Goal: Information Seeking & Learning: Compare options

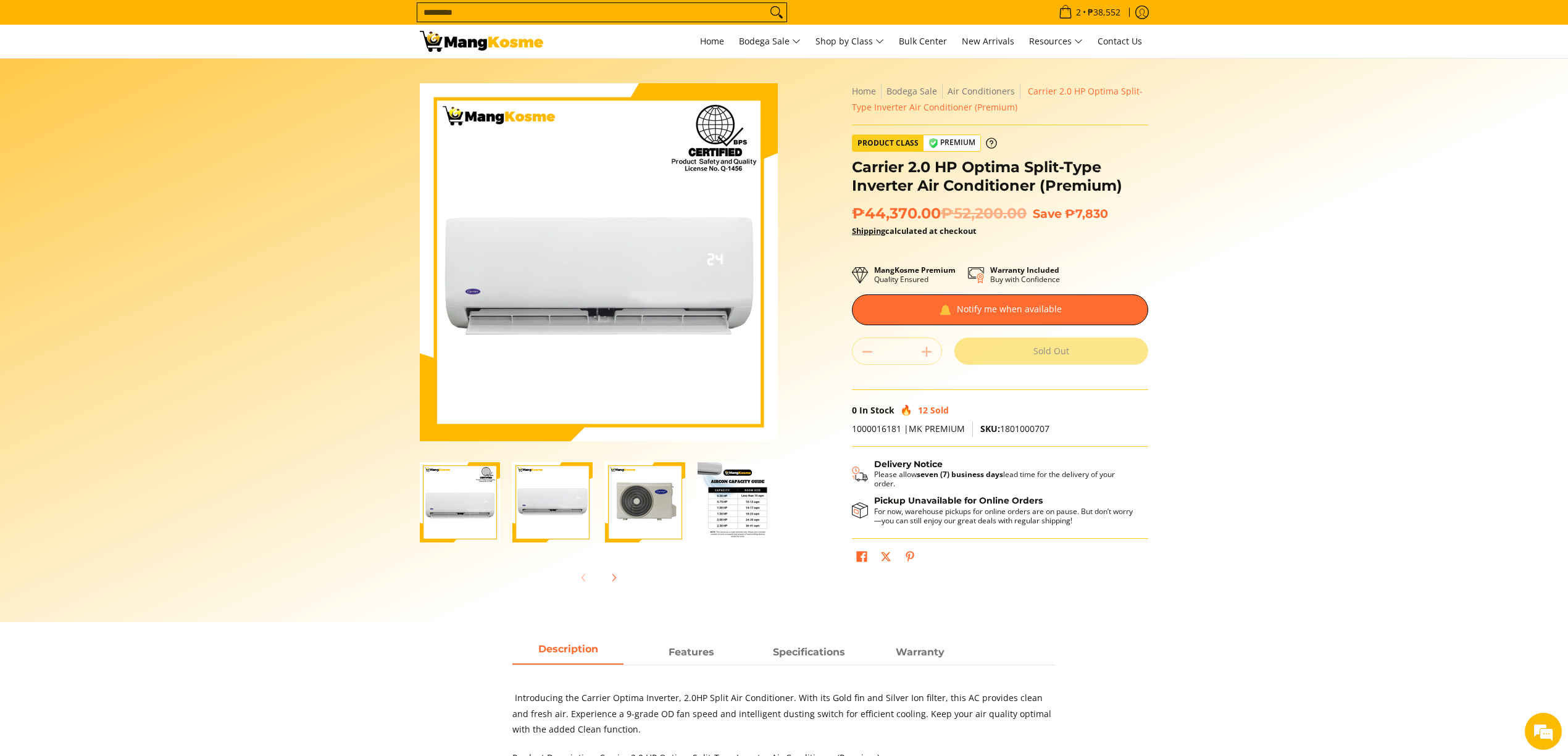
click at [608, 15] on input "Search..." at bounding box center [592, 13] width 350 height 19
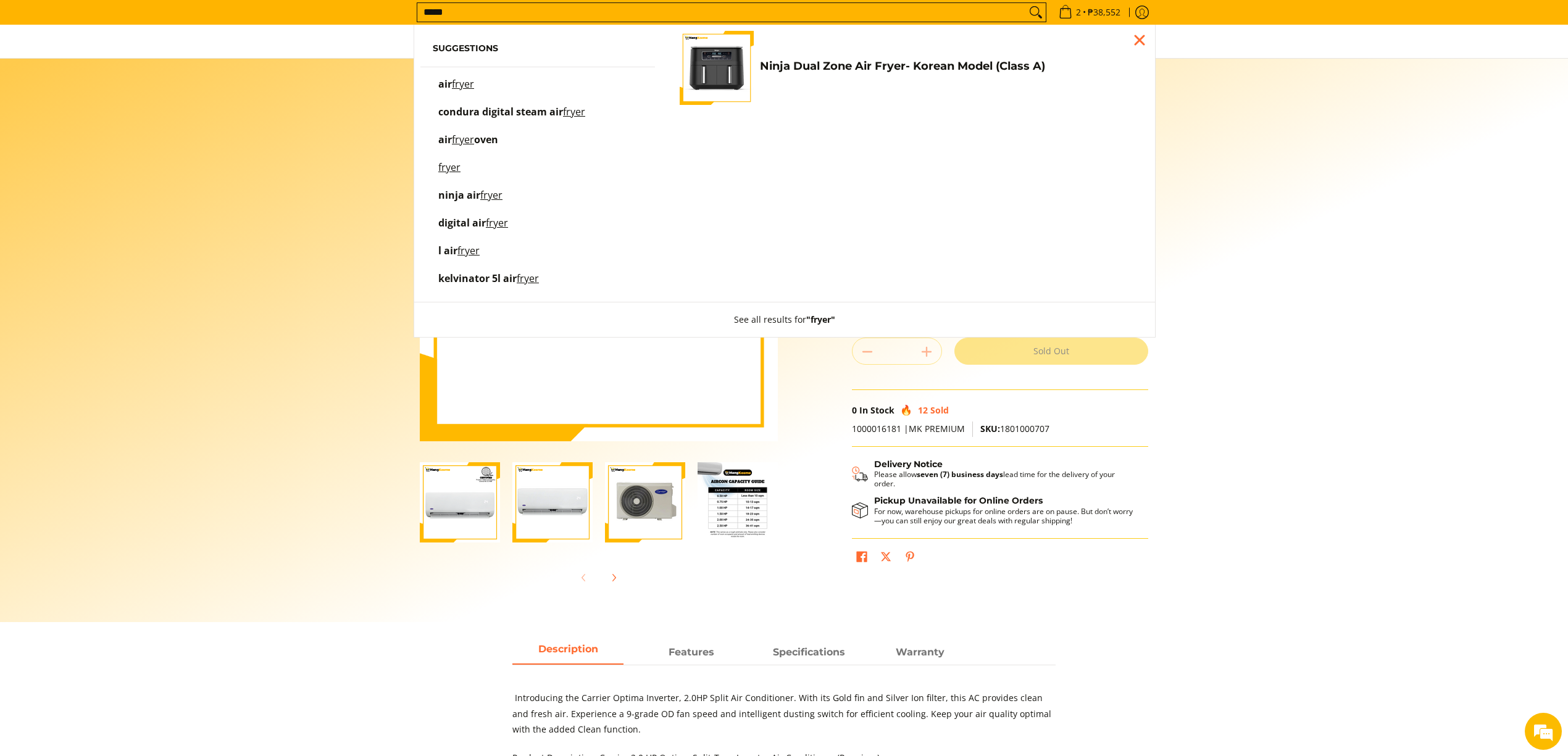
type input "*****"
click at [840, 69] on h4 "Ninja Dual Zone Air Fryer- Korean Model (Class A)" at bounding box center [948, 66] width 376 height 14
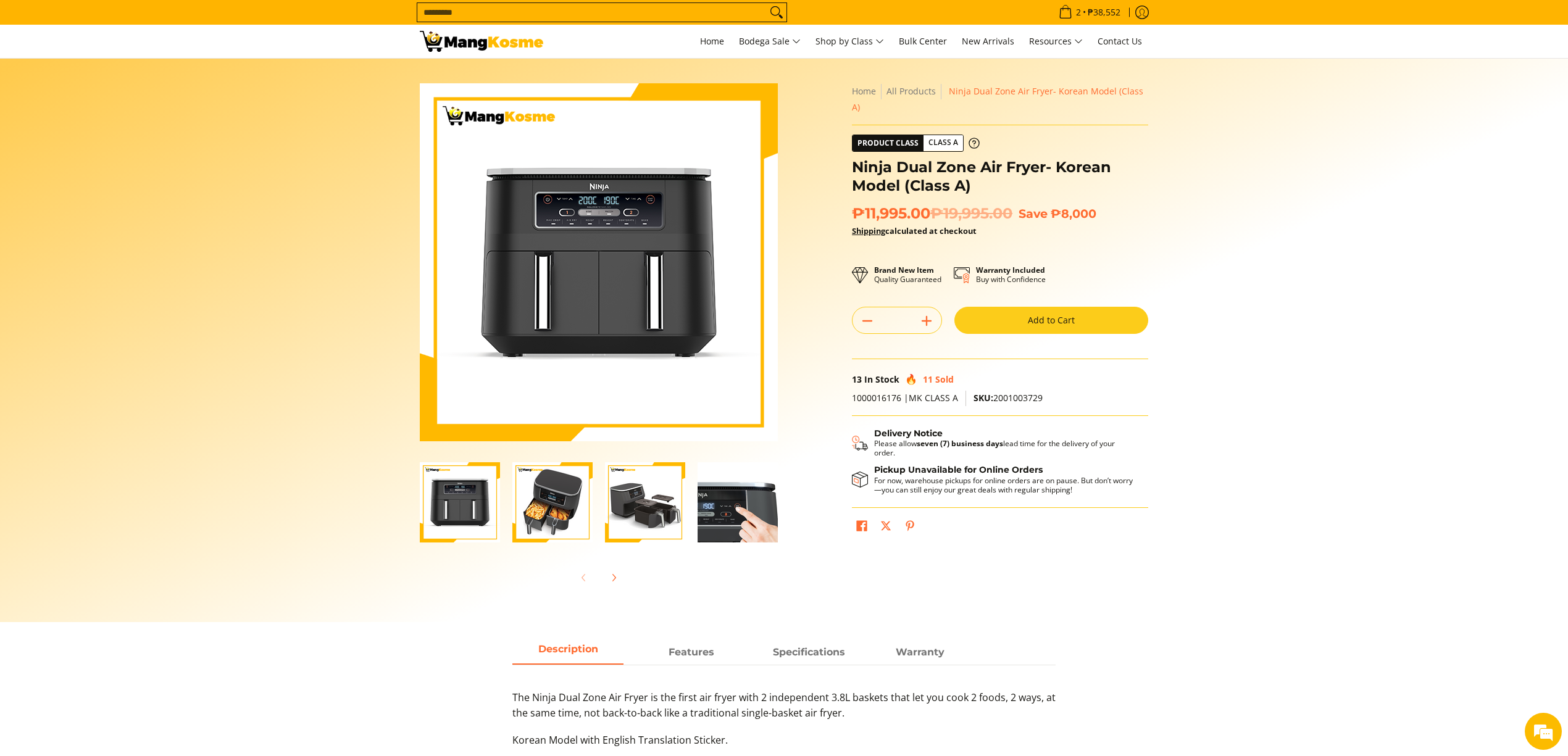
click at [0, 104] on section "Skip to Main Content Enable zoom Disable zoom Enable zoom Disable zoom Home" at bounding box center [784, 340] width 1568 height 563
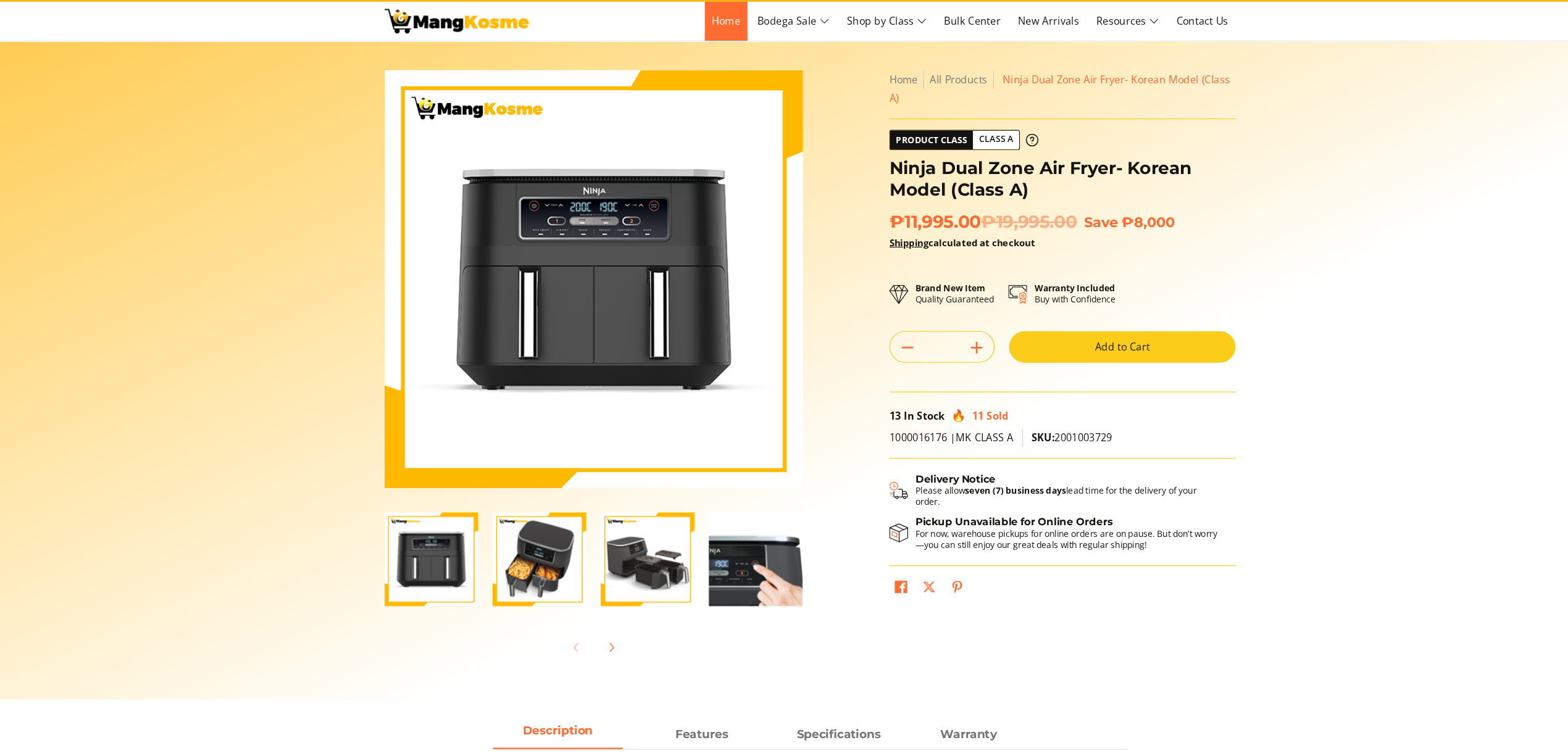
drag, startPoint x: 695, startPoint y: 43, endPoint x: 672, endPoint y: 53, distance: 25.1
click at [700, 43] on span "Home" at bounding box center [712, 41] width 24 height 12
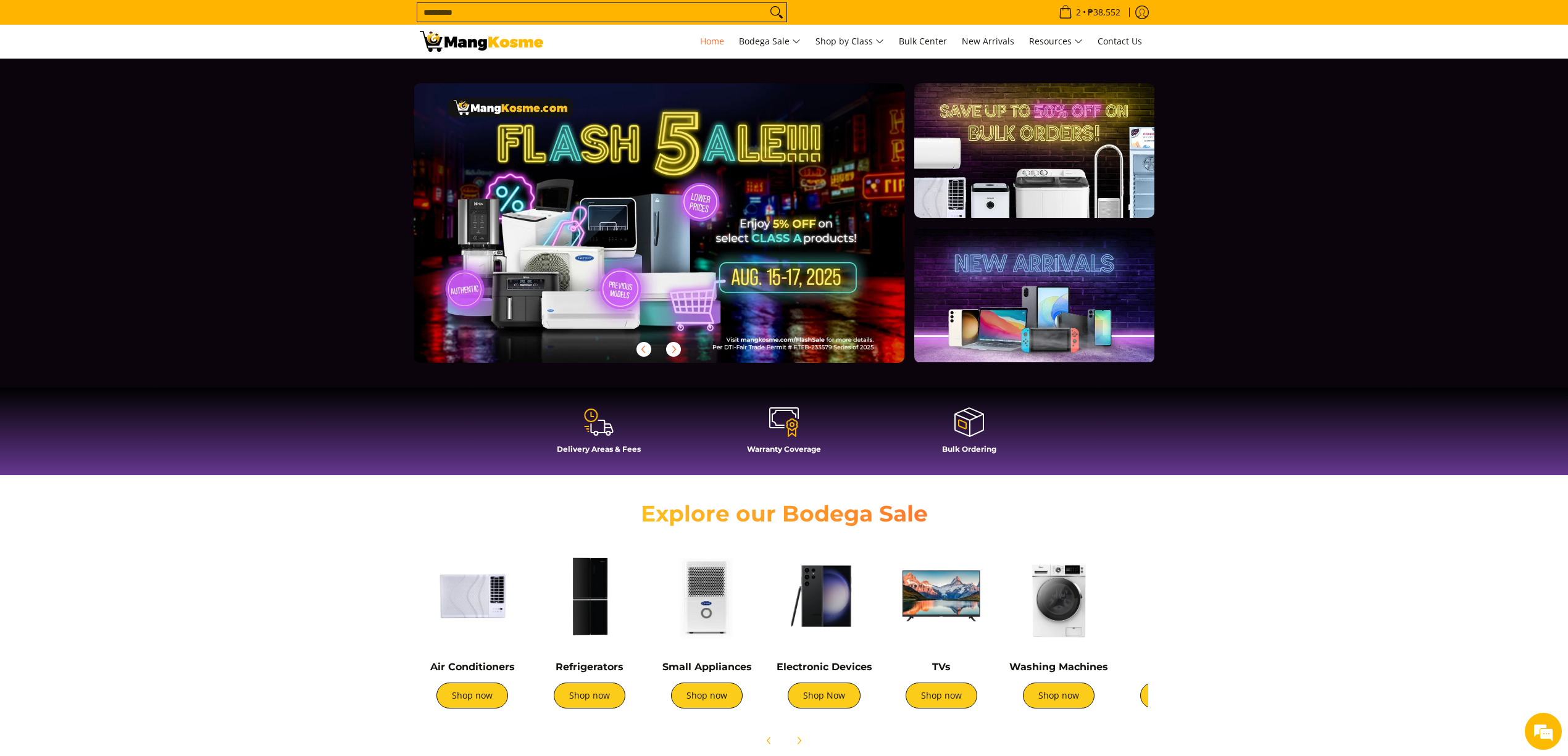
click at [686, 13] on input "Search..." at bounding box center [592, 13] width 350 height 19
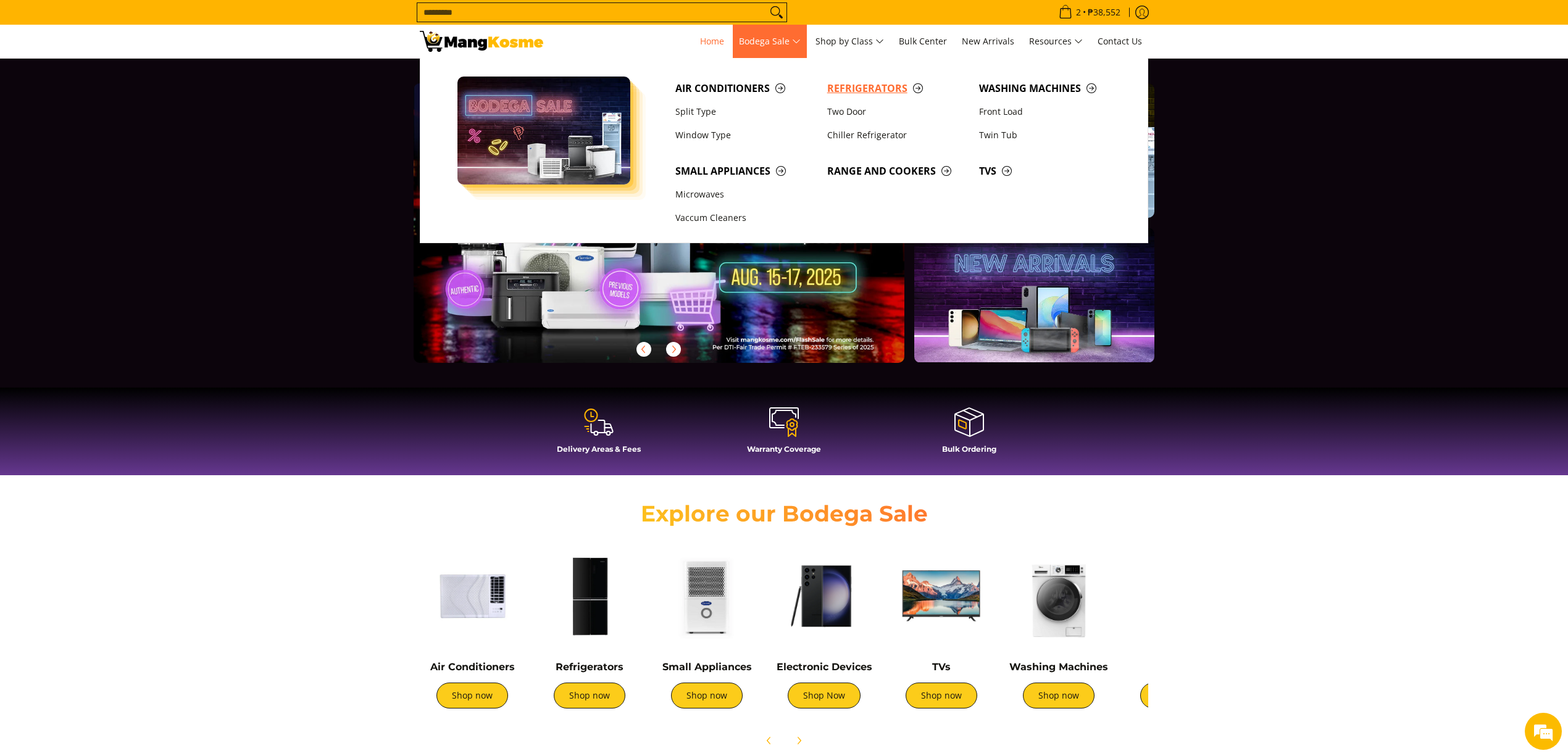
click at [881, 90] on span "Refrigerators" at bounding box center [897, 88] width 139 height 15
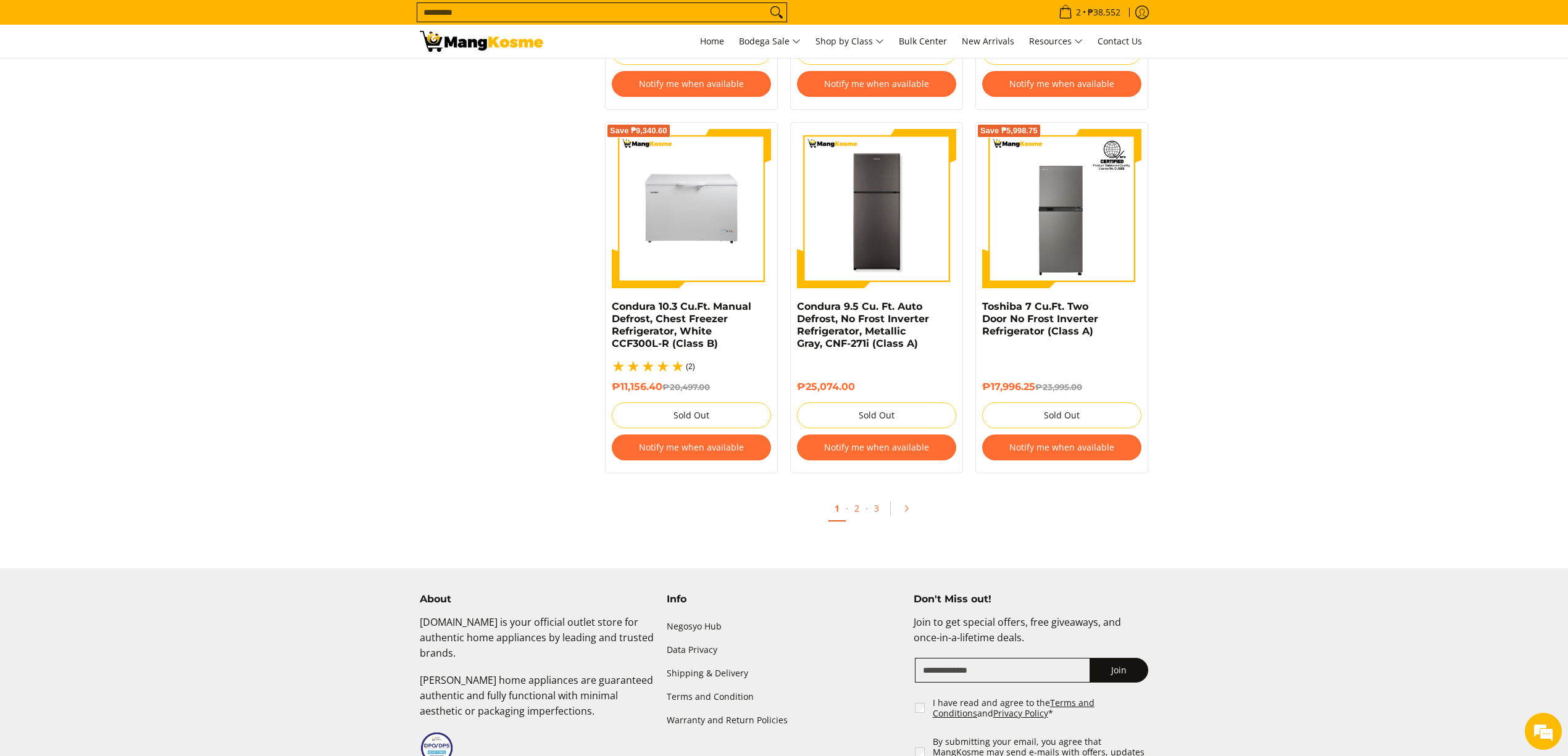
scroll to position [2719, 0]
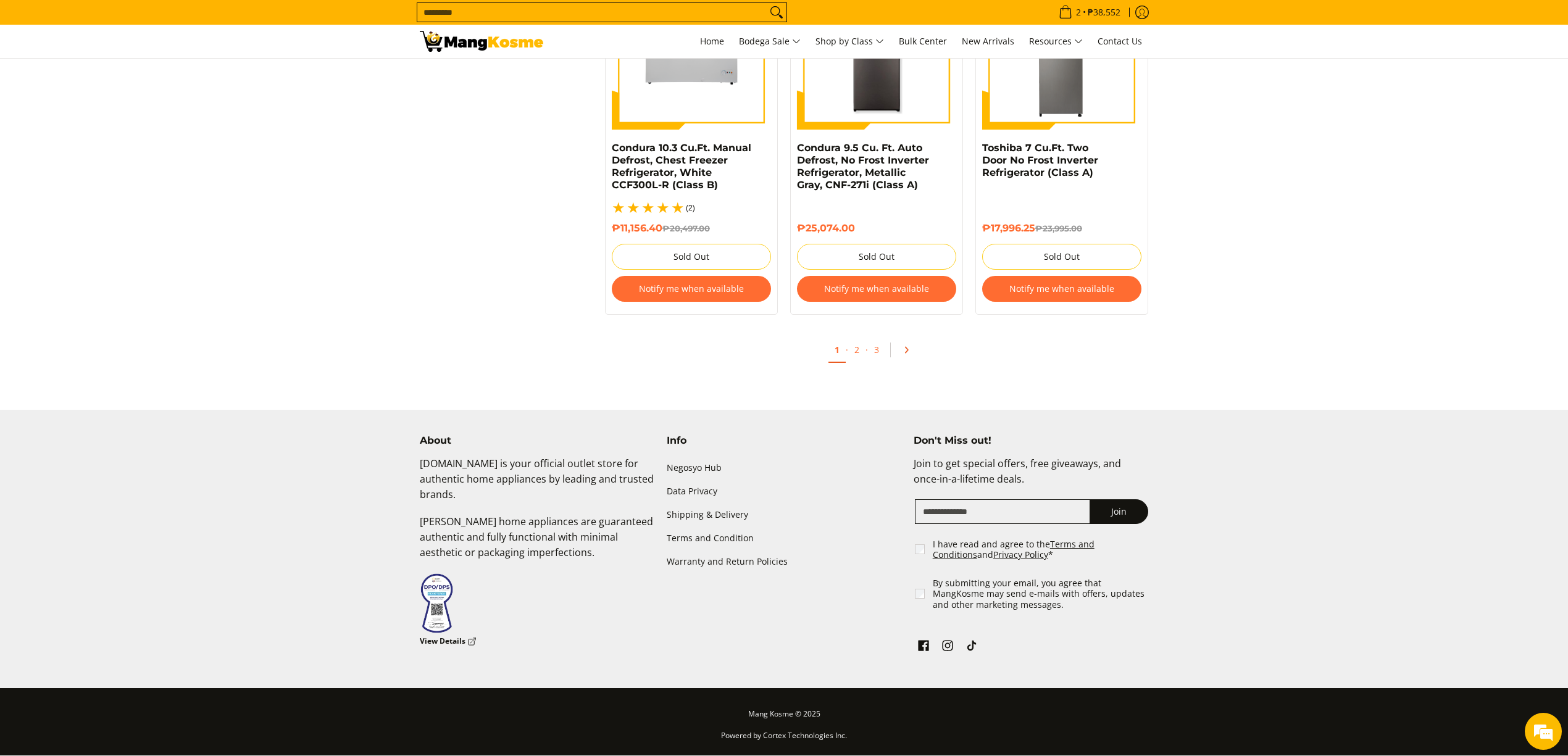
click at [902, 346] on icon "Pagination" at bounding box center [906, 349] width 9 height 9
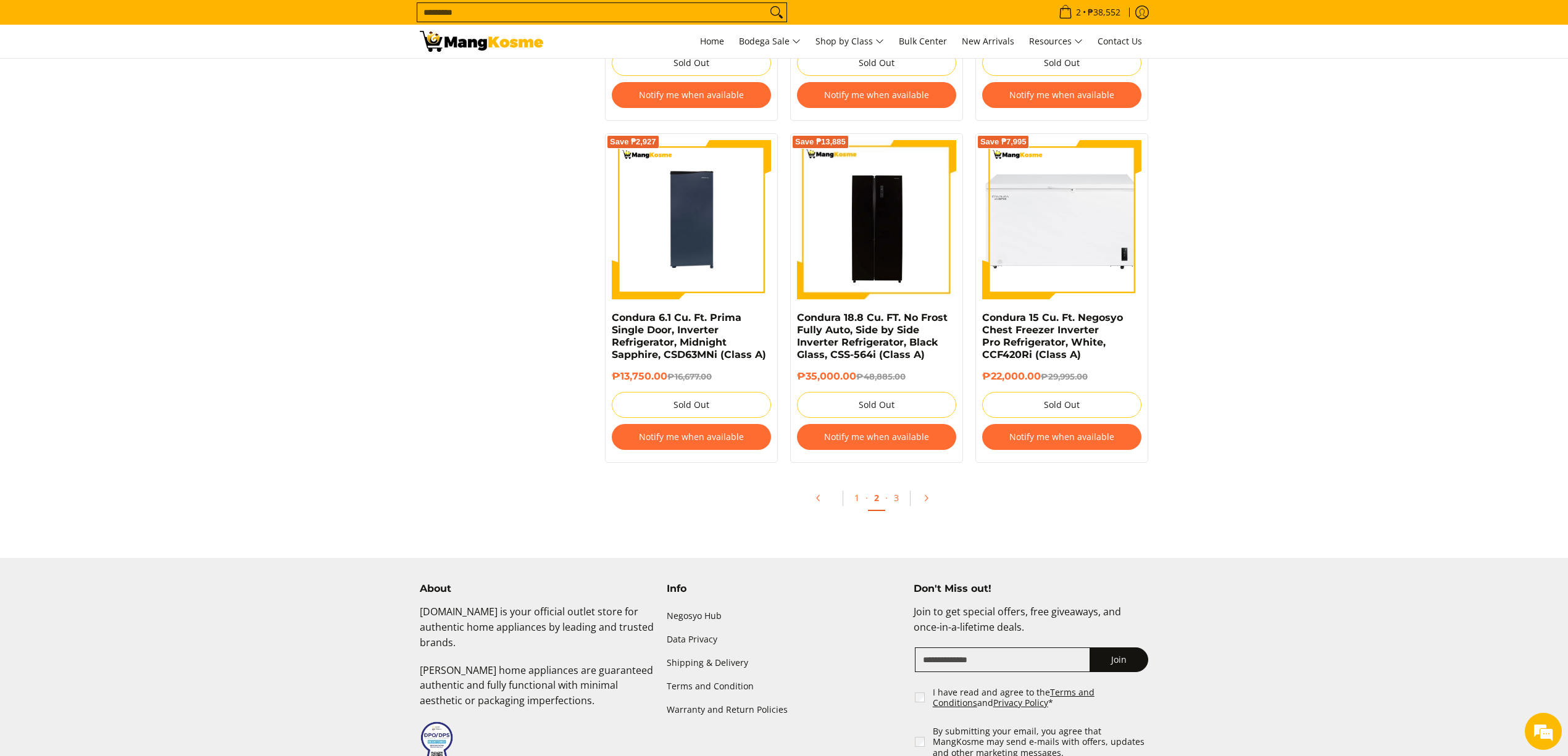
scroll to position [2516, 0]
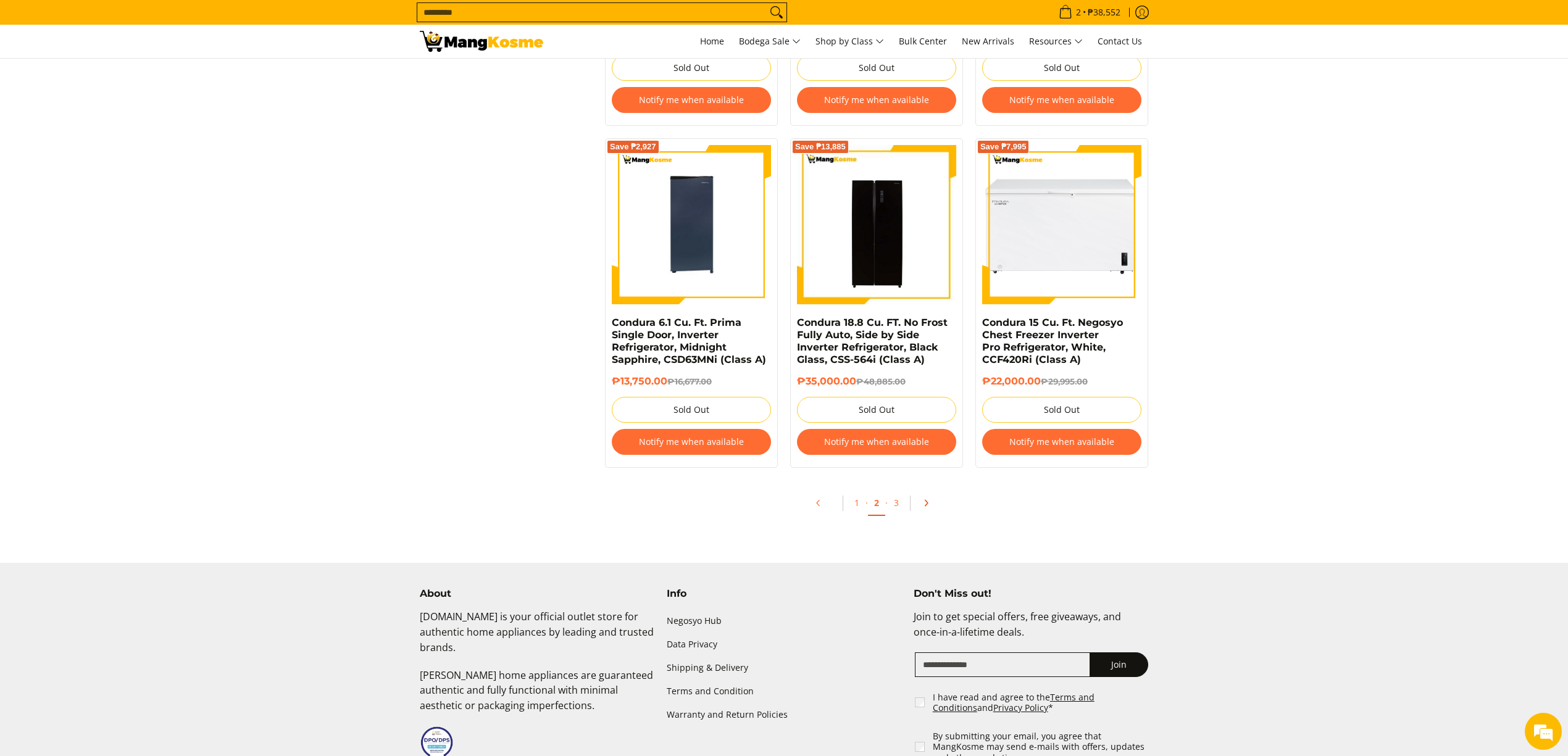
click at [927, 507] on icon "Pagination" at bounding box center [926, 503] width 9 height 9
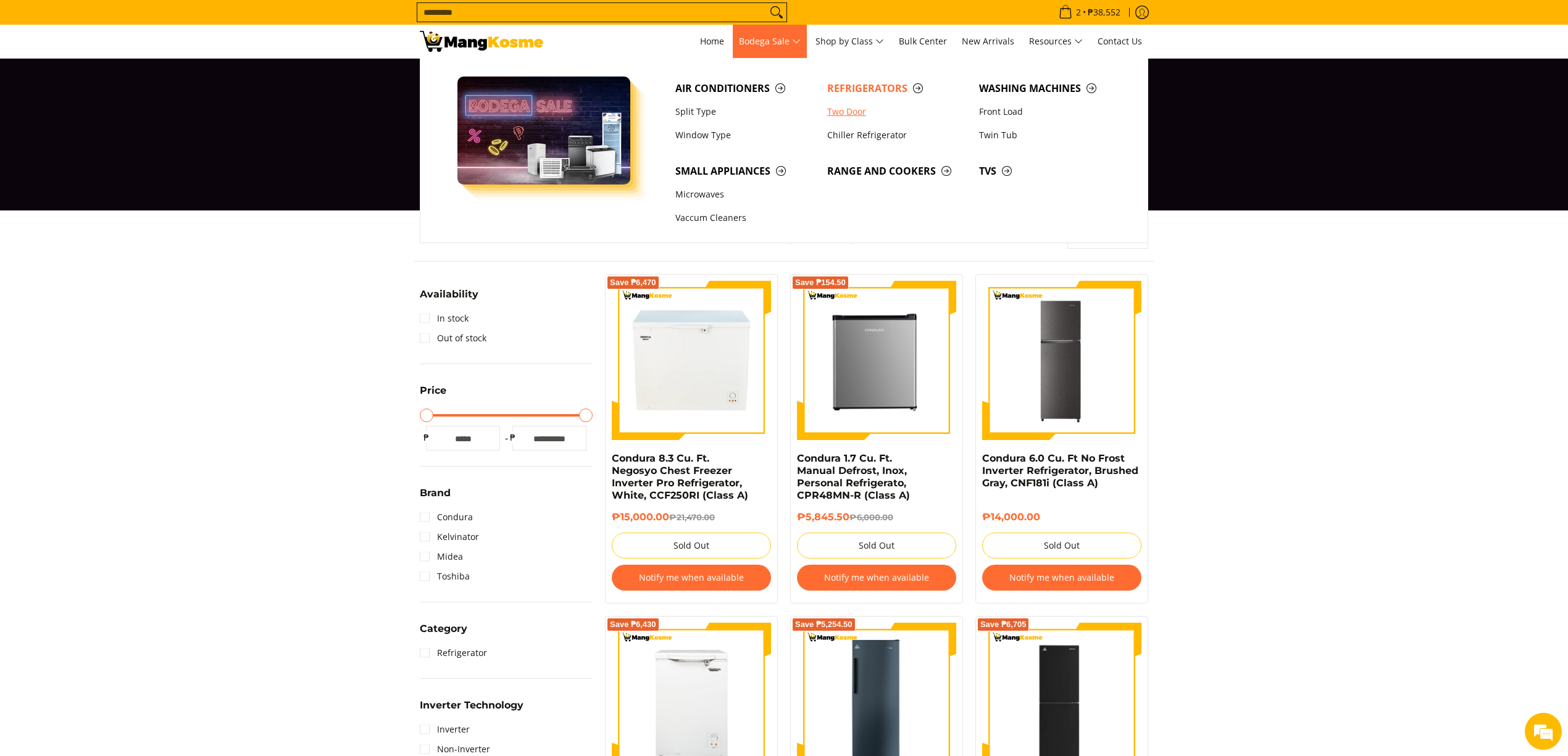
click at [854, 110] on link "Two Door" at bounding box center [896, 111] width 152 height 23
